Goal: Register for event/course

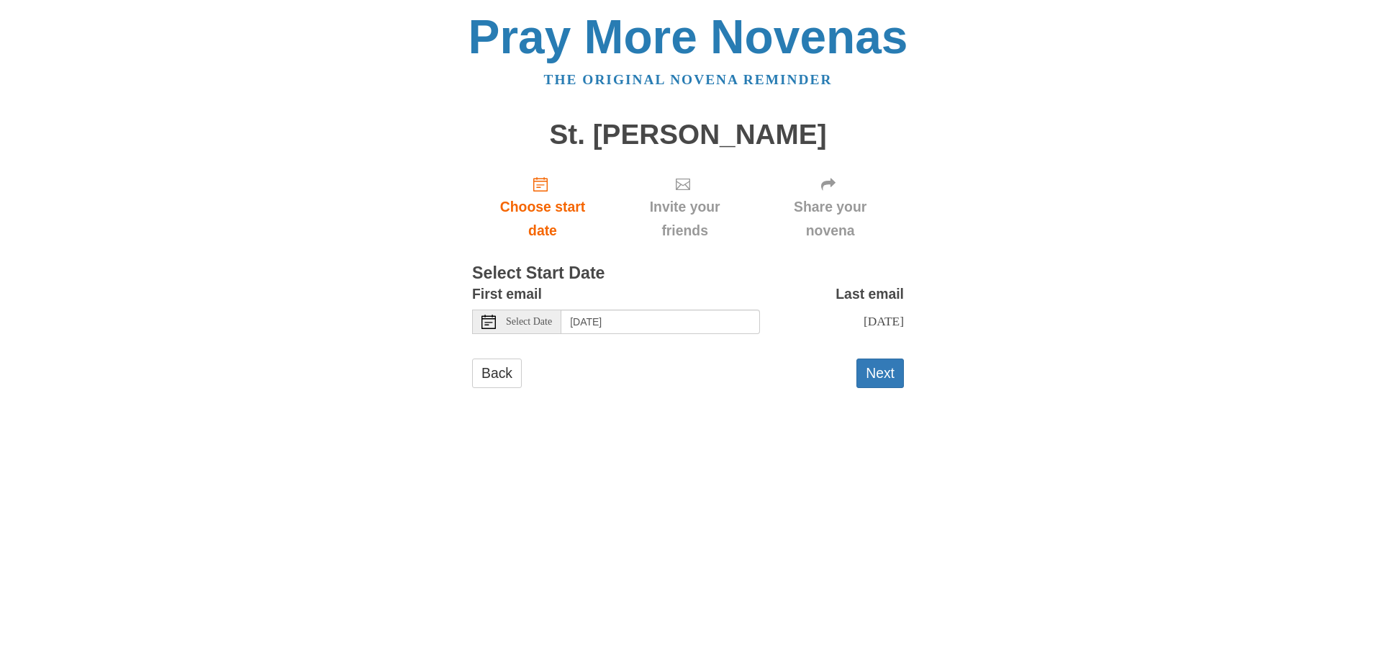
click at [493, 324] on icon at bounding box center [488, 321] width 14 height 14
click at [884, 371] on button "Next" at bounding box center [879, 372] width 47 height 29
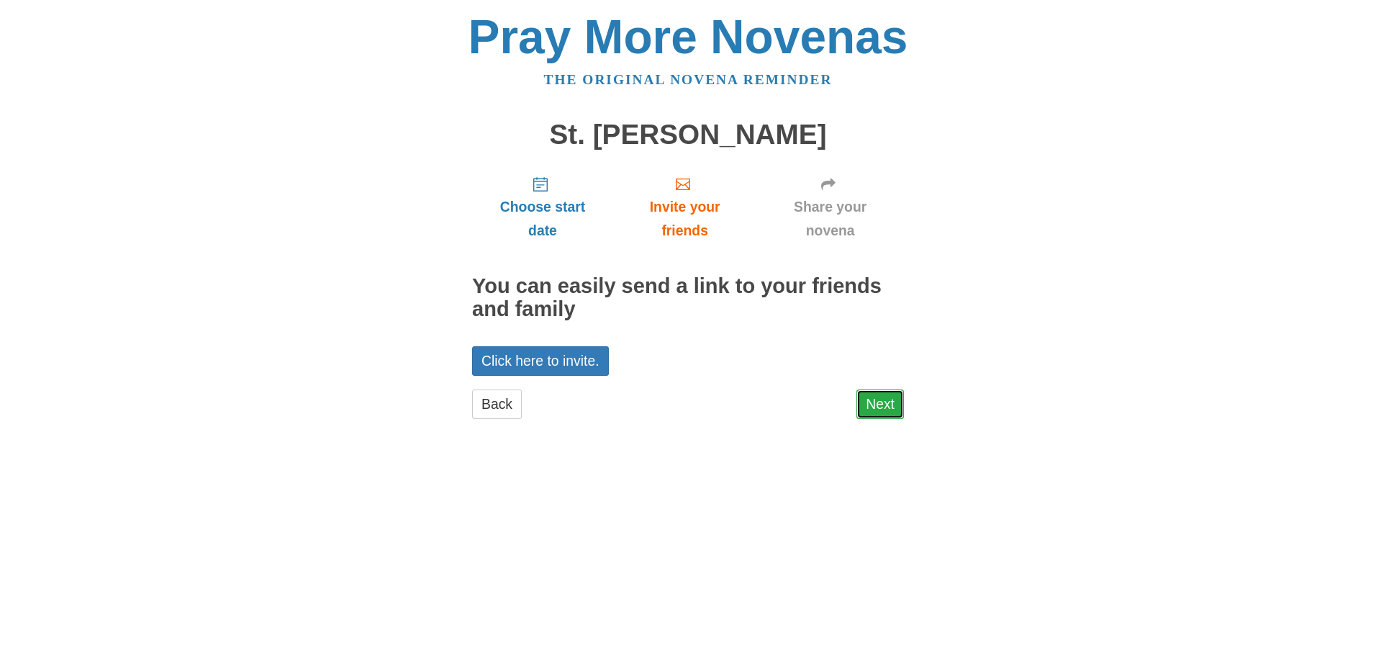
click at [883, 407] on link "Next" at bounding box center [879, 403] width 47 height 29
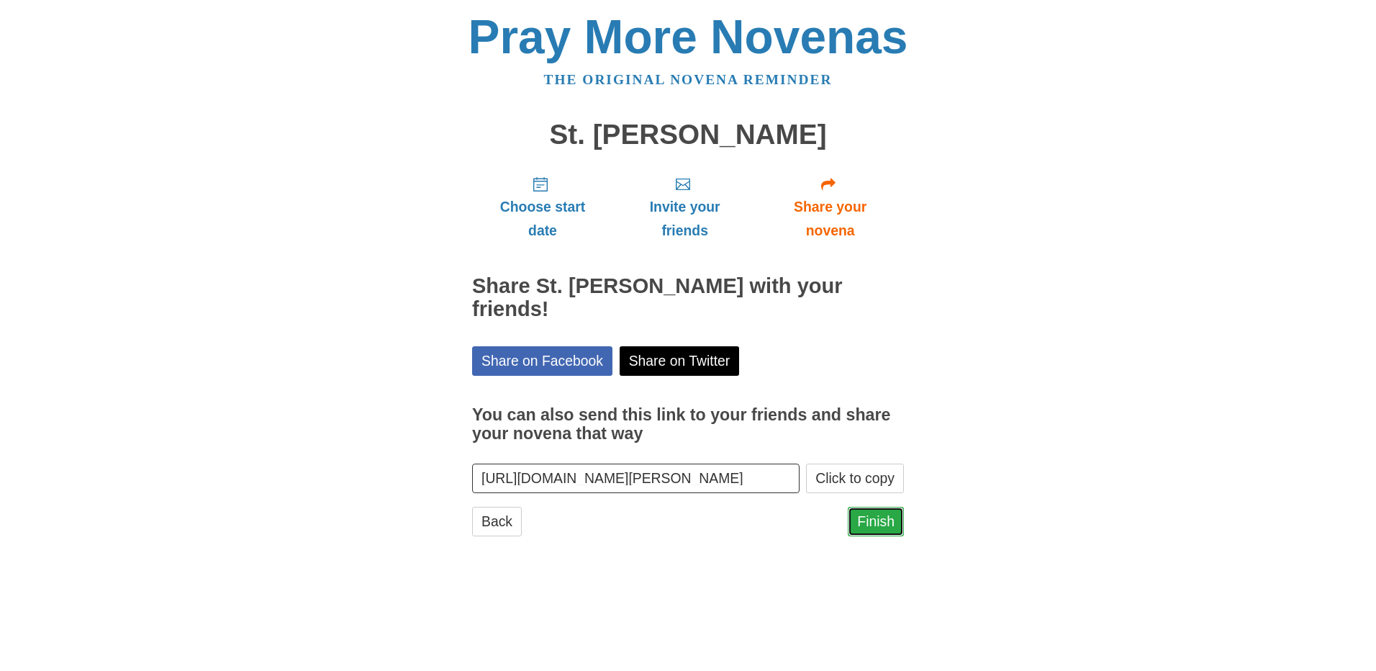
click at [873, 520] on link "Finish" at bounding box center [876, 521] width 56 height 29
